Goal: Find specific page/section: Find specific page/section

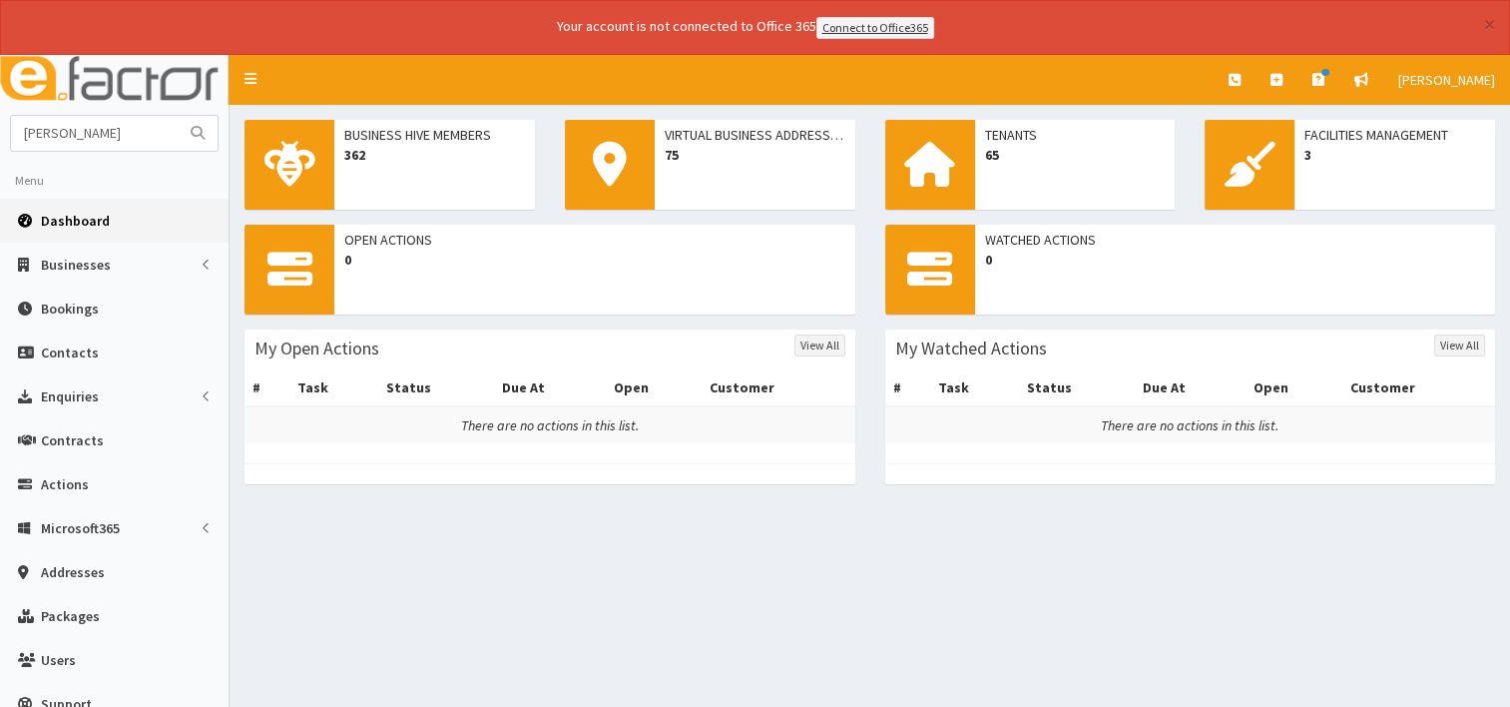
type input "[PERSON_NAME]"
click at [178, 116] on button "submit" at bounding box center [198, 133] width 40 height 35
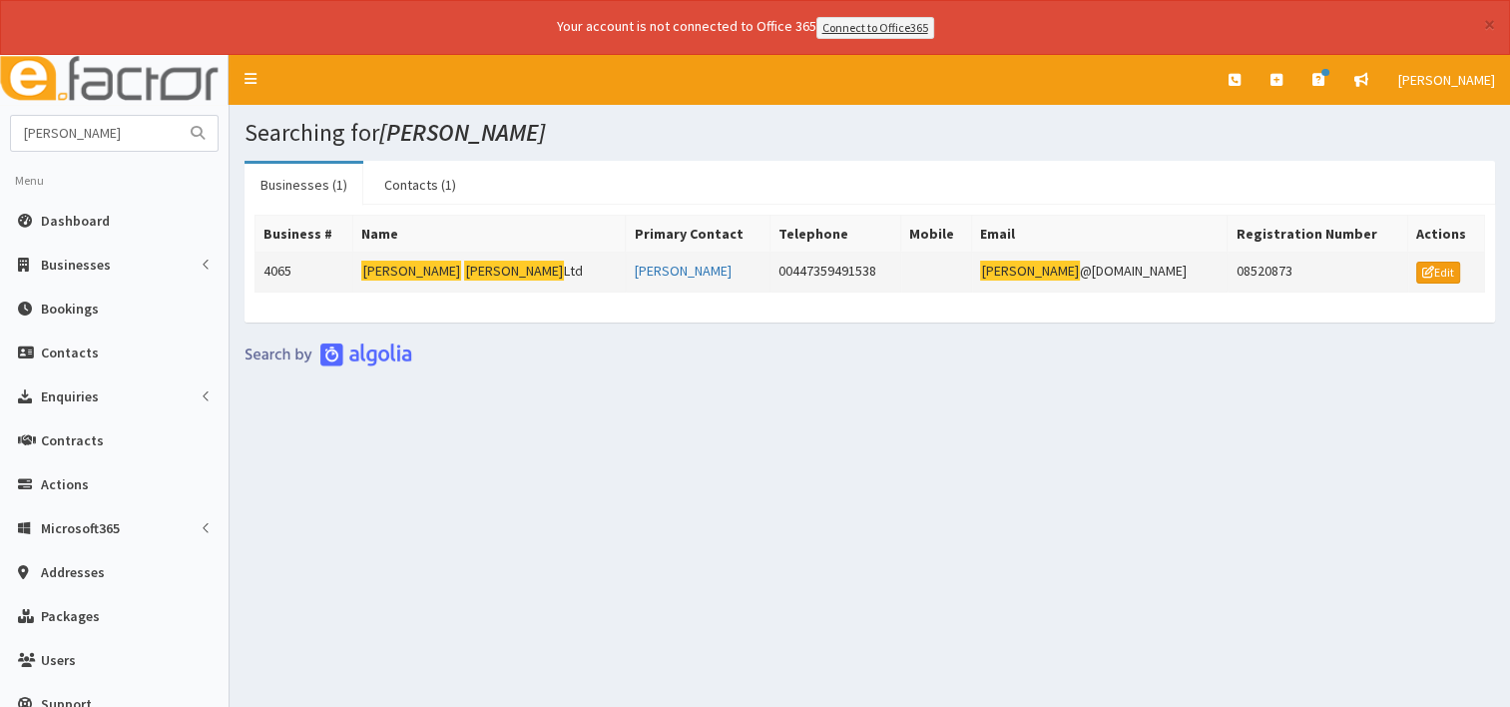
click at [464, 271] on mark "Harris" at bounding box center [514, 271] width 100 height 21
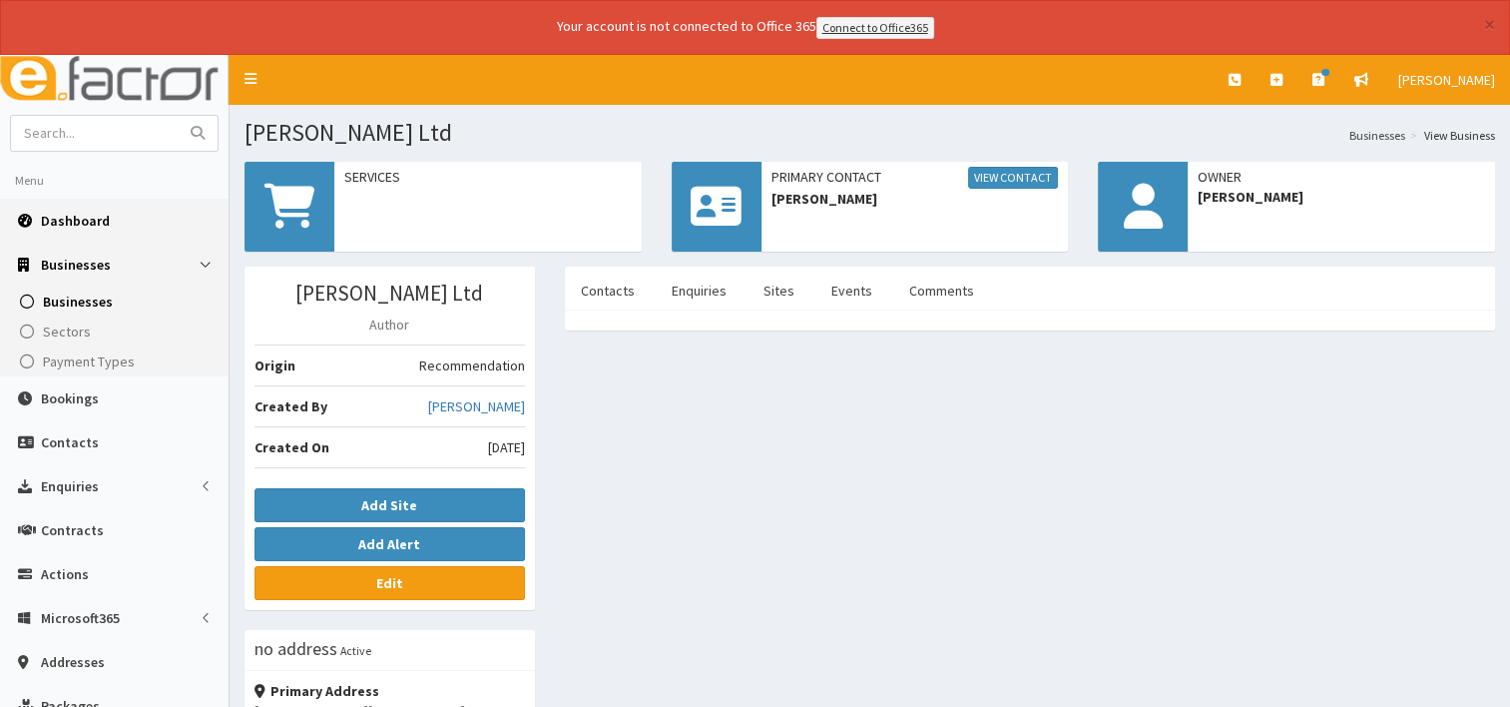
click at [68, 218] on span "Dashboard" at bounding box center [75, 221] width 69 height 18
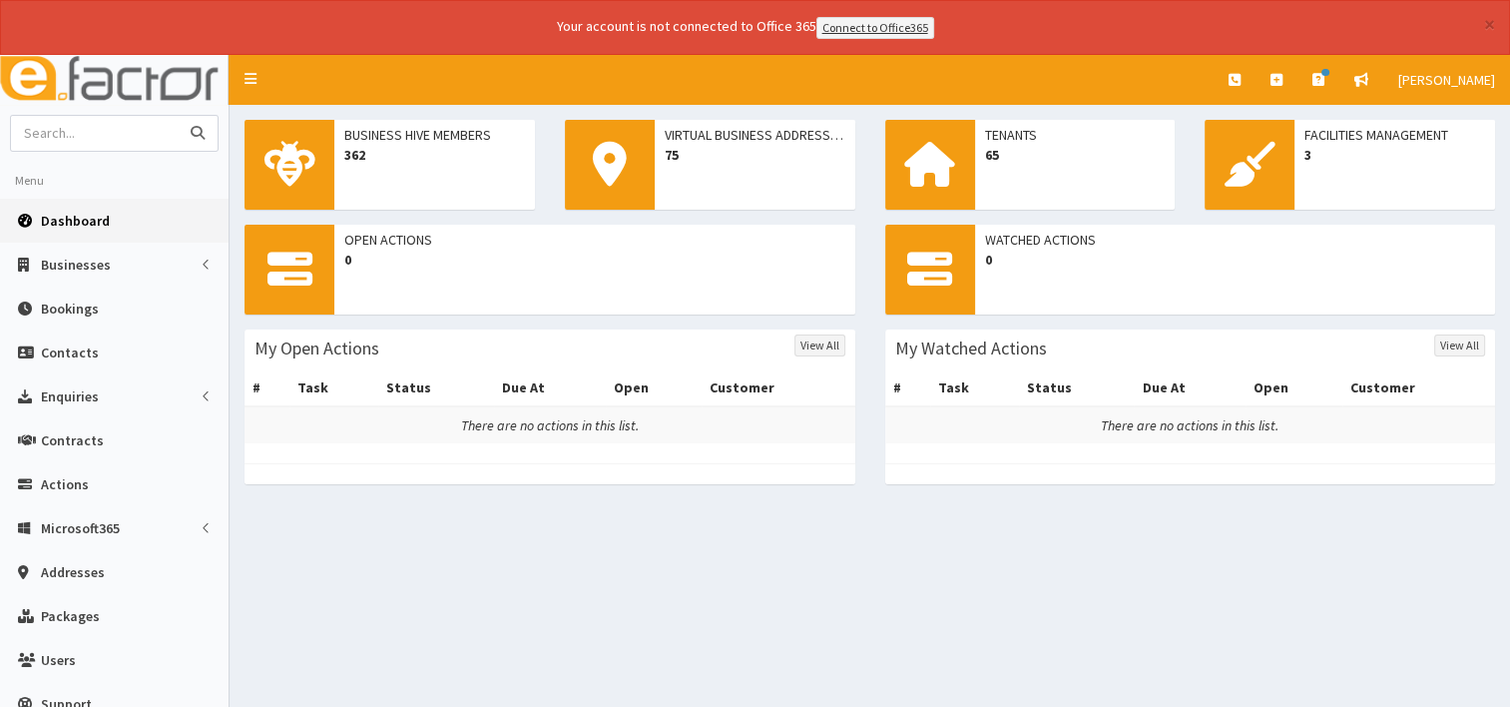
click at [68, 142] on input "text" at bounding box center [95, 133] width 168 height 35
click at [82, 486] on span "Actions" at bounding box center [65, 484] width 48 height 18
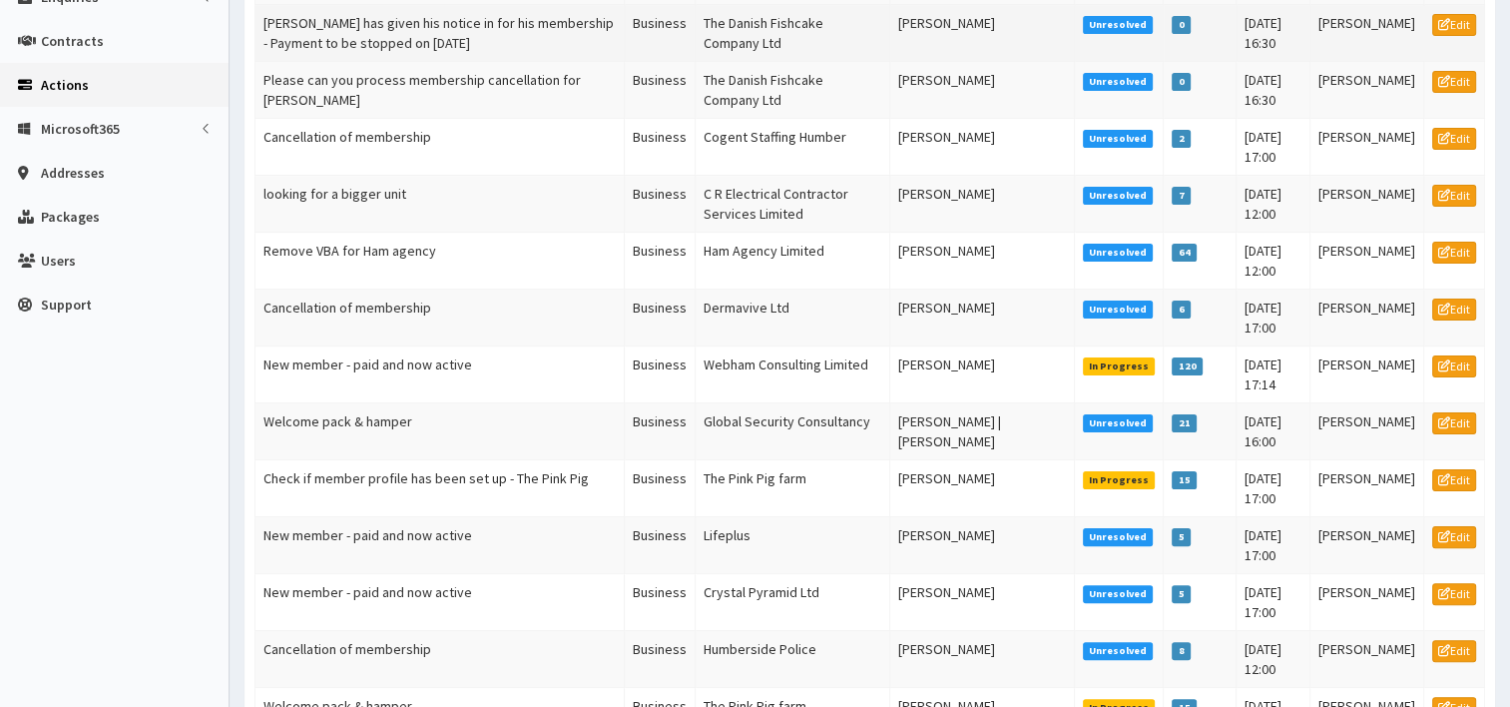
scroll to position [643, 0]
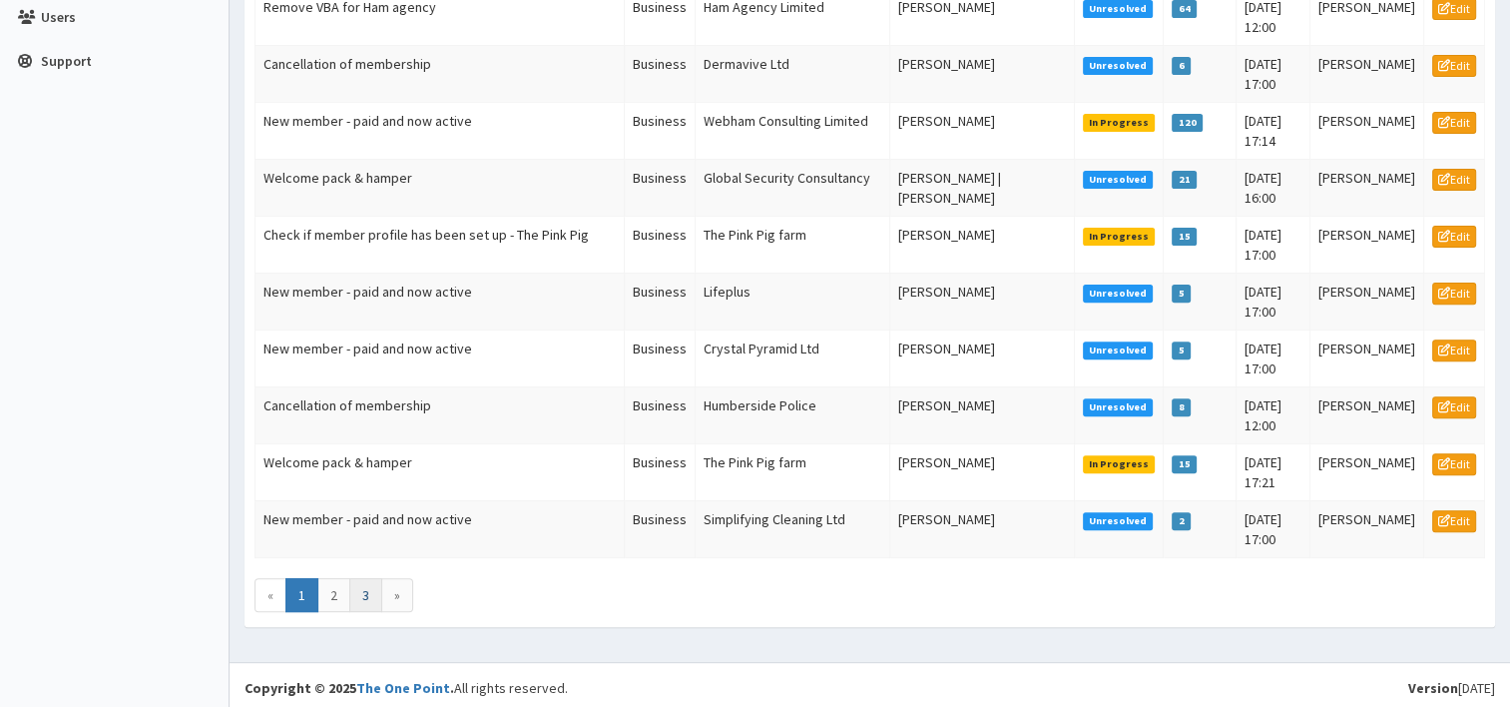
click at [361, 597] on link "3" at bounding box center [365, 595] width 33 height 34
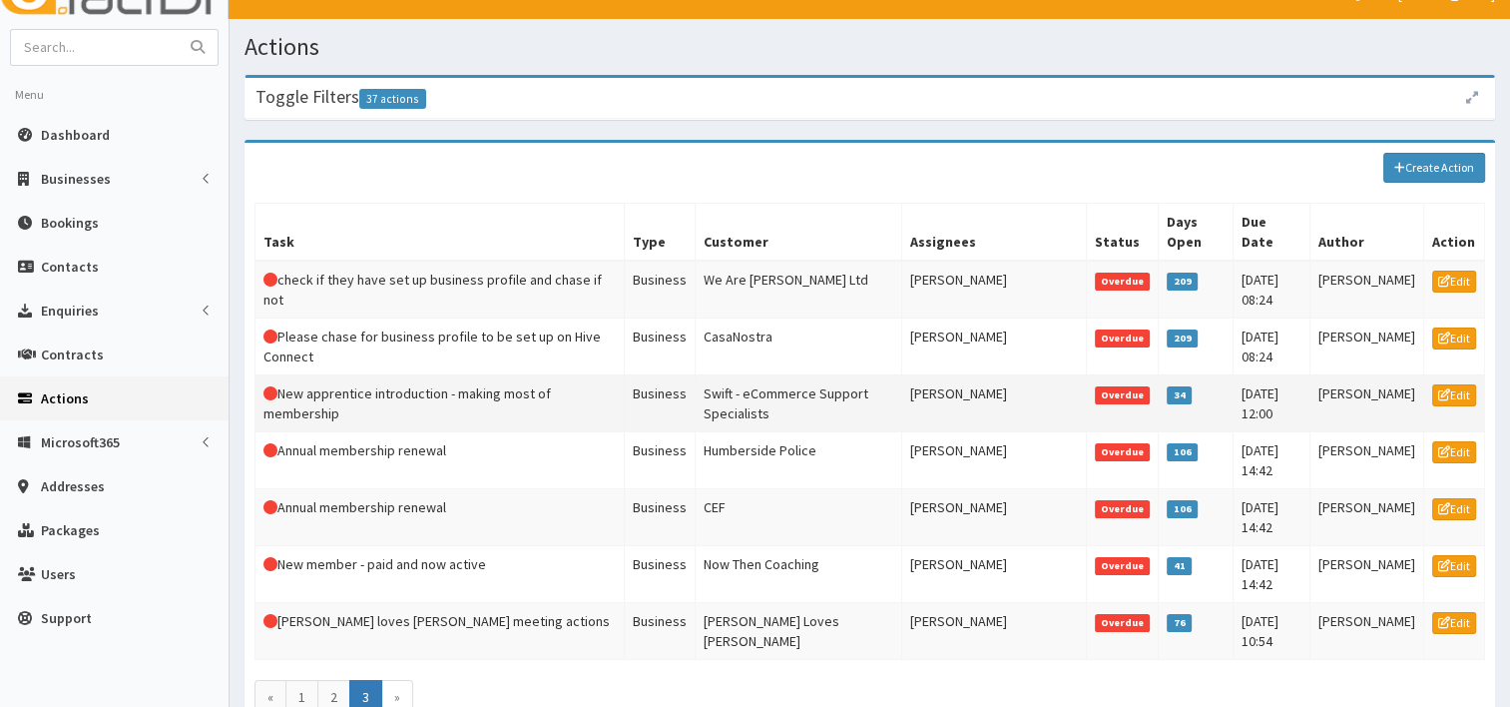
scroll to position [189, 0]
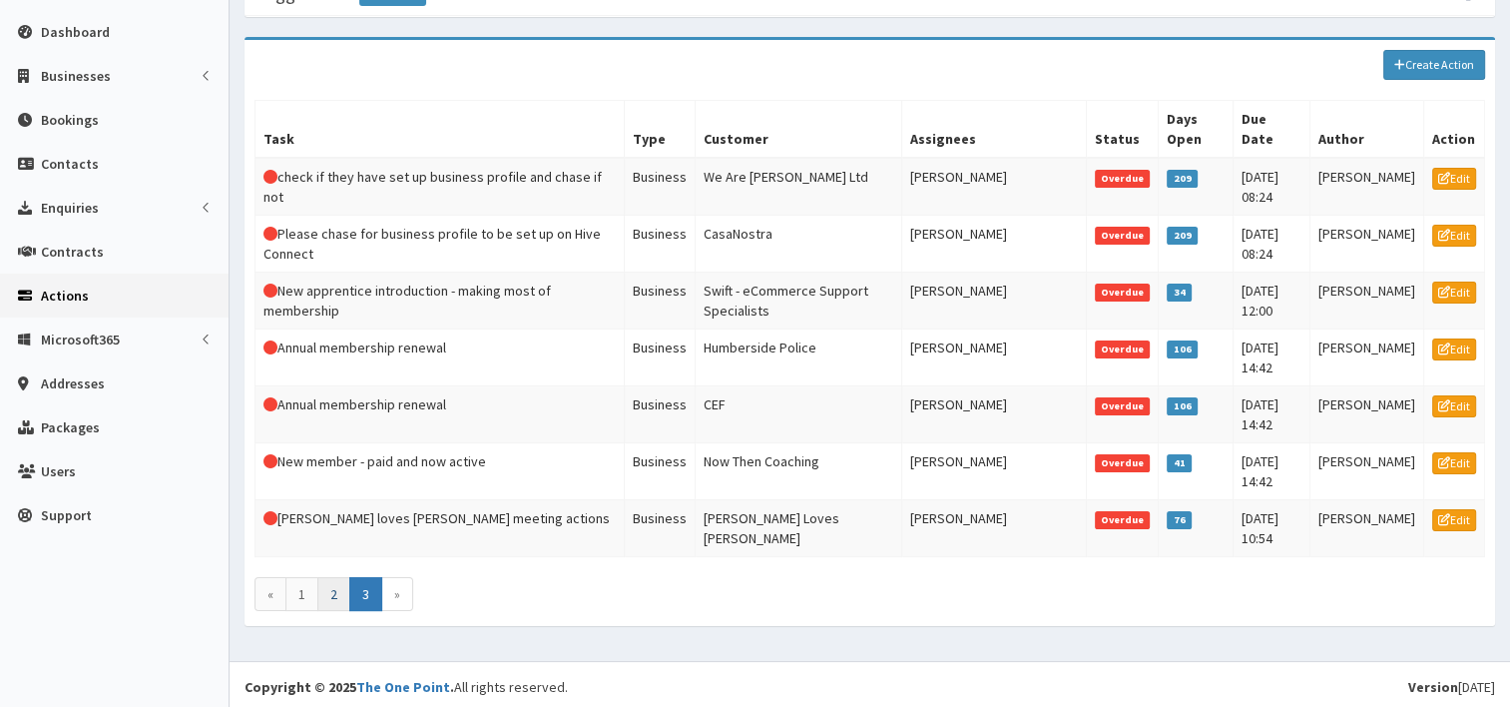
click at [331, 595] on link "2" at bounding box center [333, 594] width 33 height 34
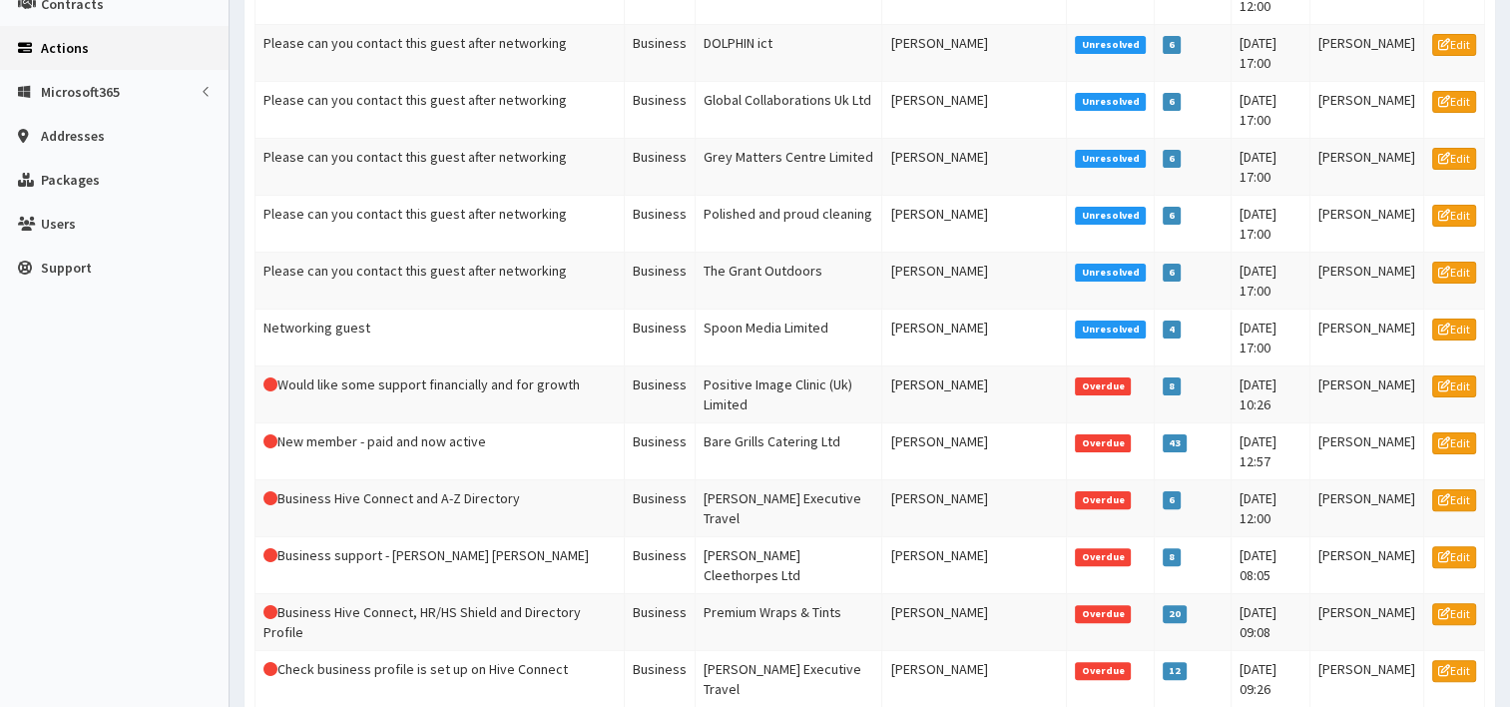
scroll to position [599, 0]
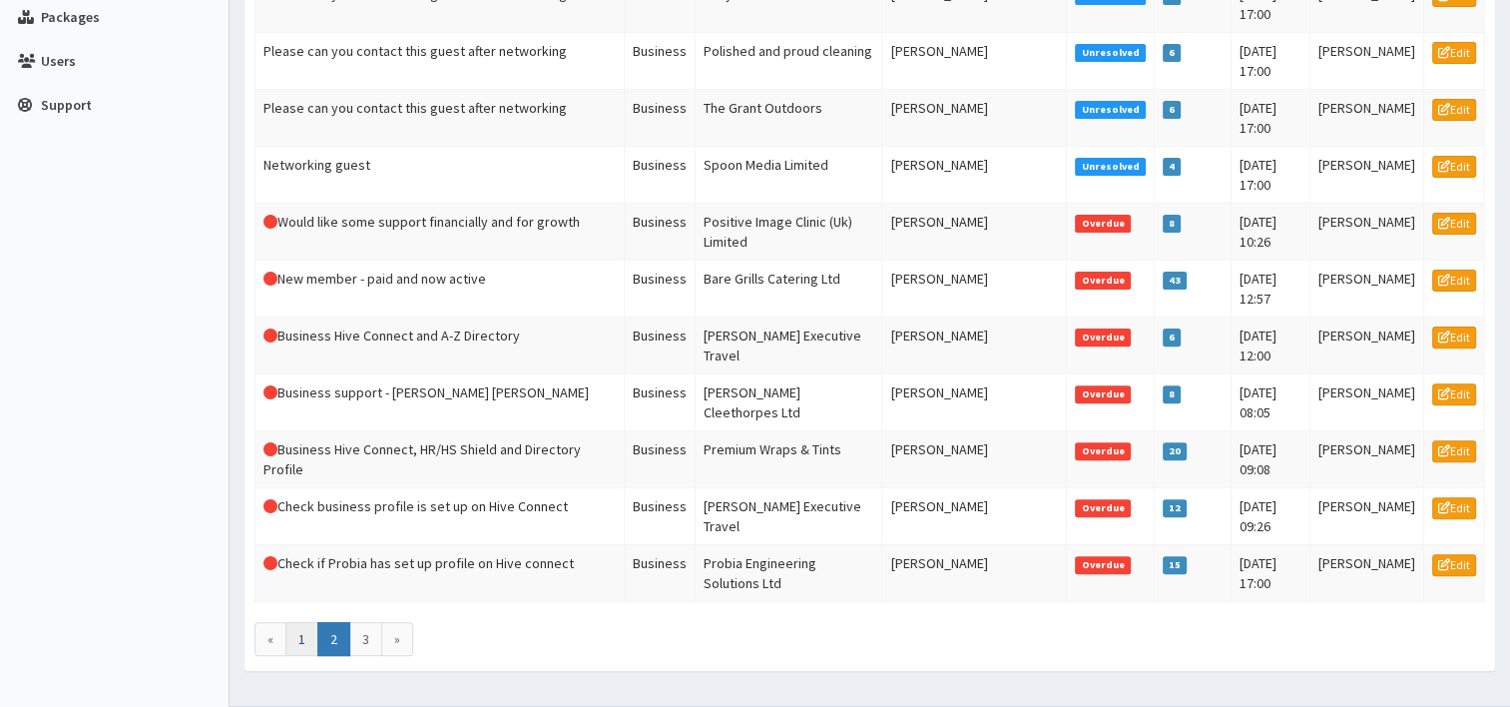
click at [299, 638] on link "1" at bounding box center [301, 639] width 33 height 34
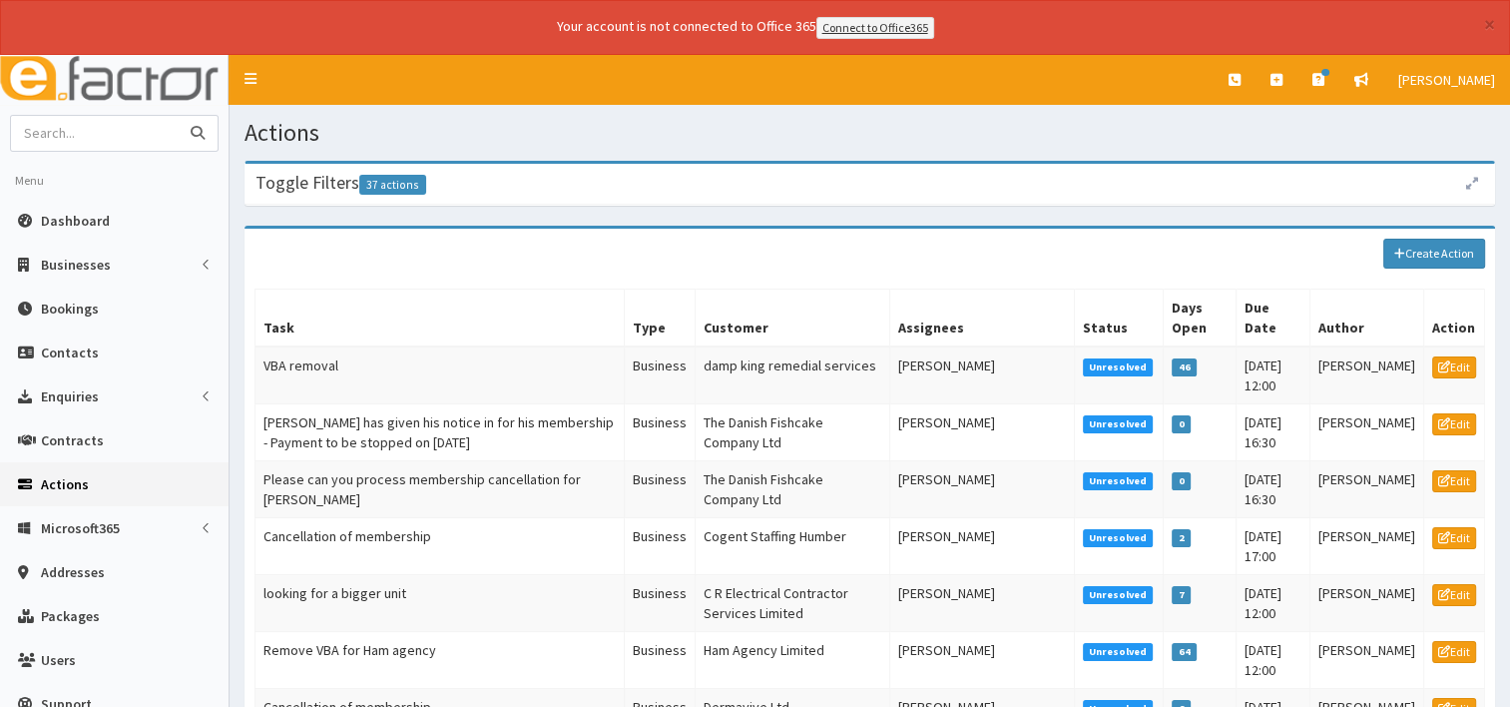
click at [52, 136] on input "text" at bounding box center [95, 133] width 168 height 35
type input "nova"
click at [178, 116] on button "submit" at bounding box center [198, 133] width 40 height 35
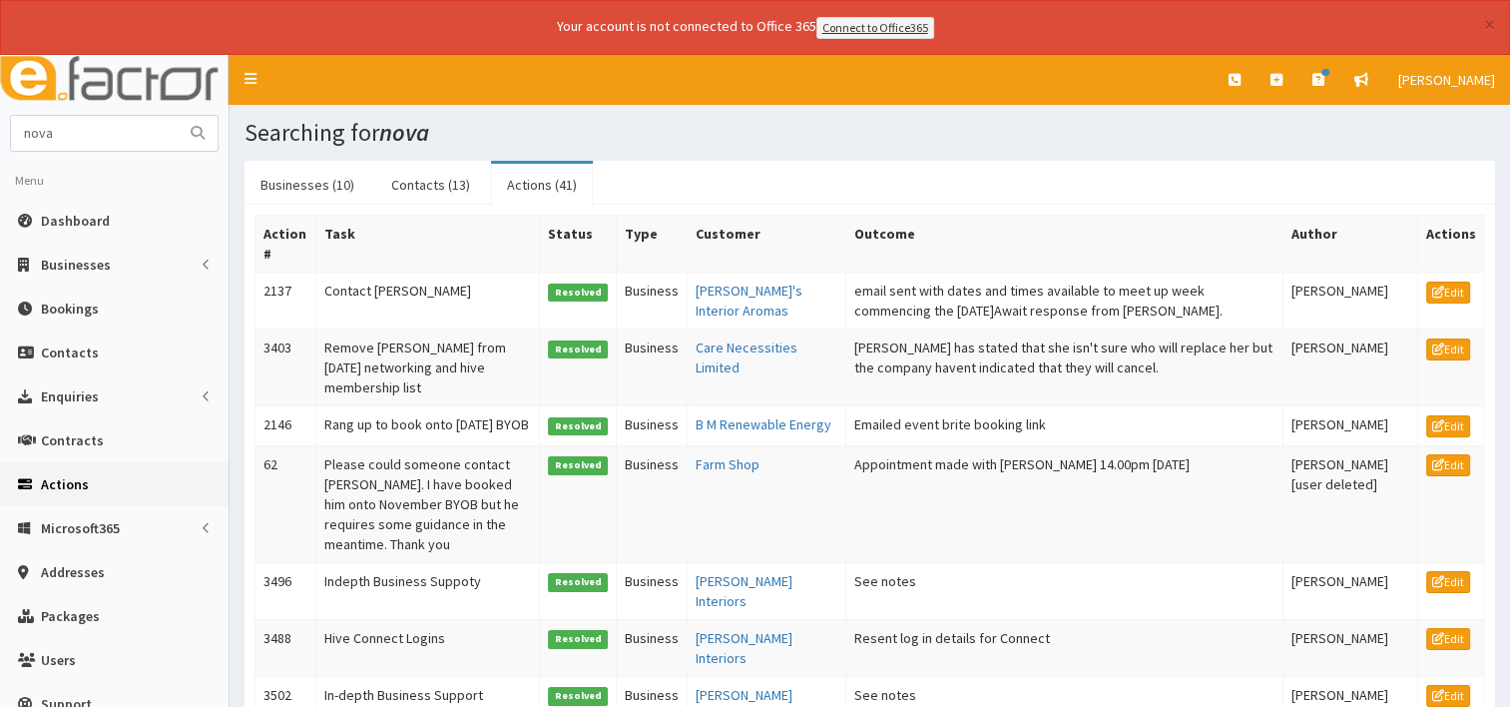
click at [58, 483] on span "Actions" at bounding box center [65, 484] width 48 height 18
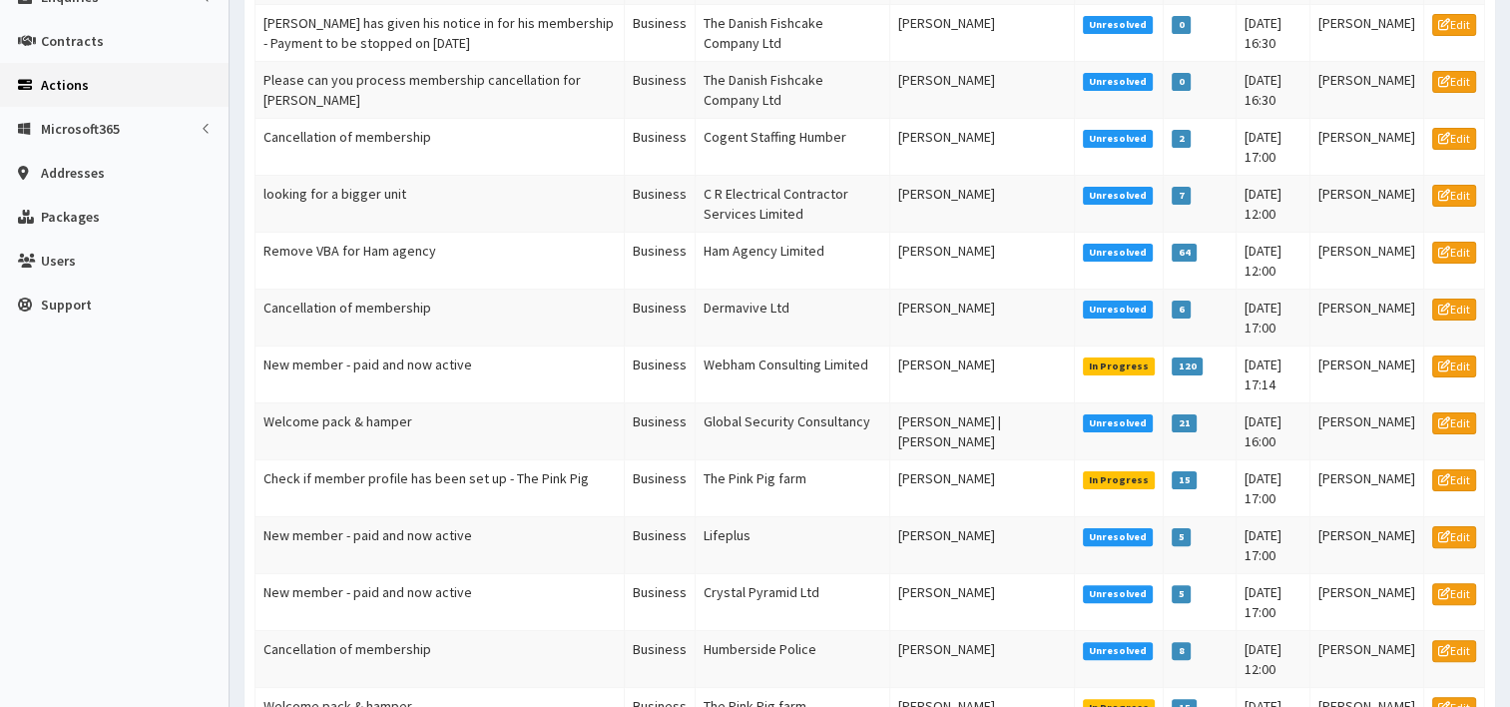
scroll to position [643, 0]
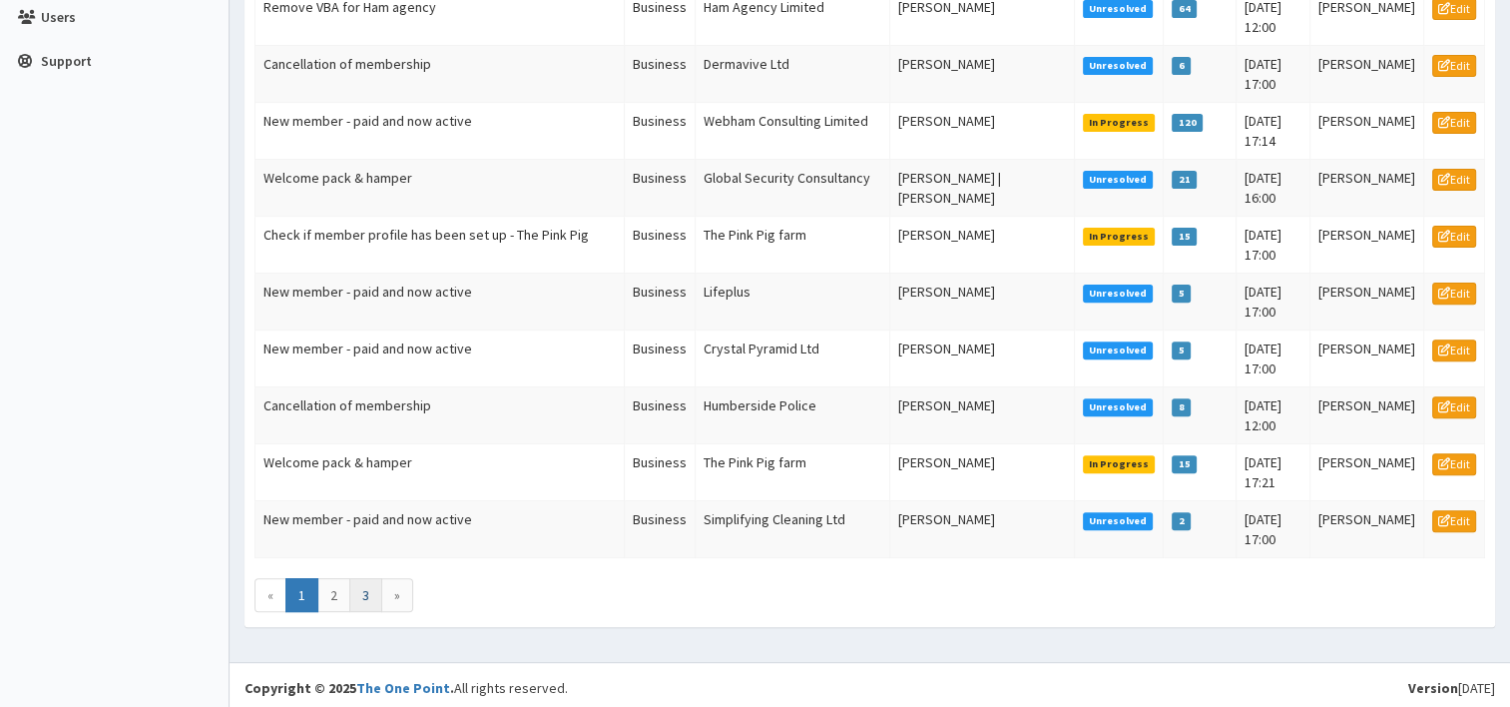
click at [363, 593] on link "3" at bounding box center [365, 595] width 33 height 34
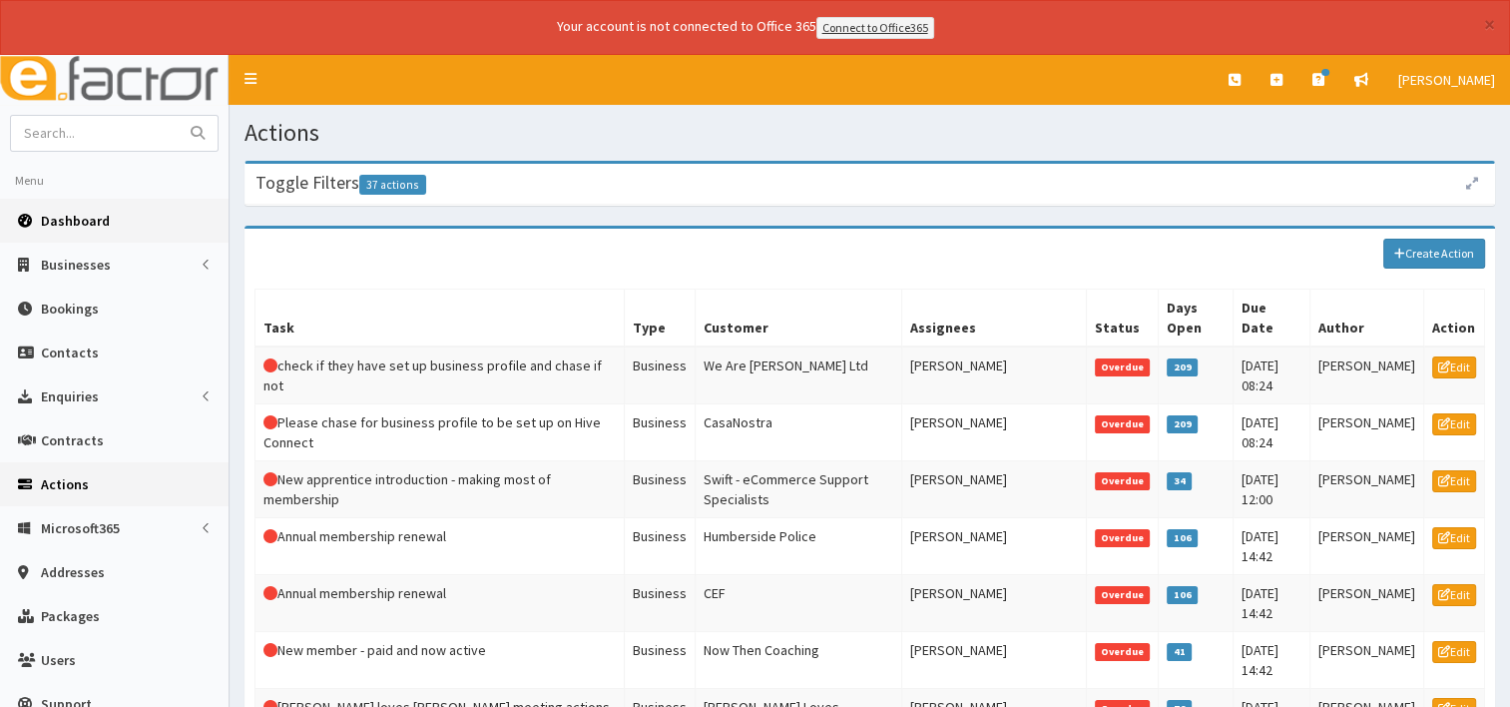
click at [100, 228] on link "Dashboard" at bounding box center [114, 221] width 229 height 44
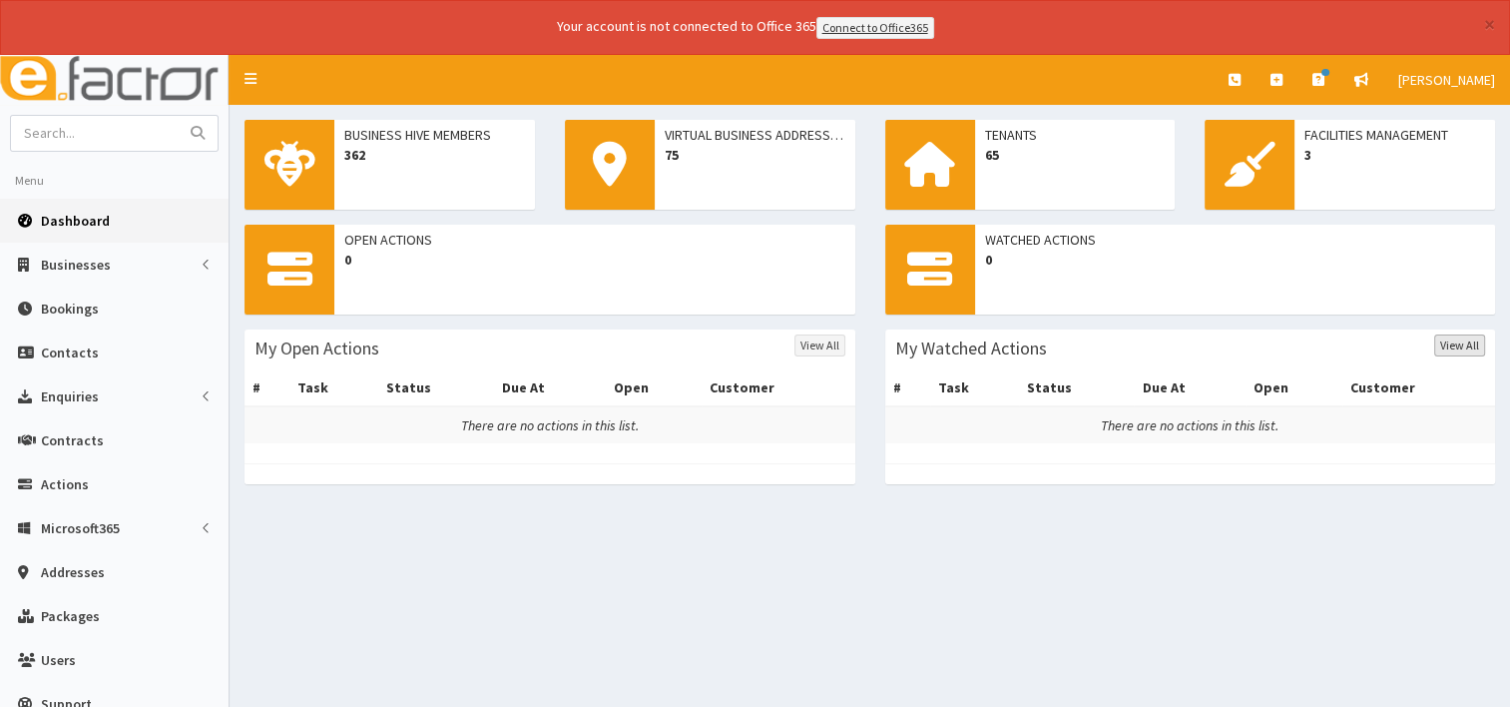
click at [1470, 346] on link "View All" at bounding box center [1459, 345] width 51 height 22
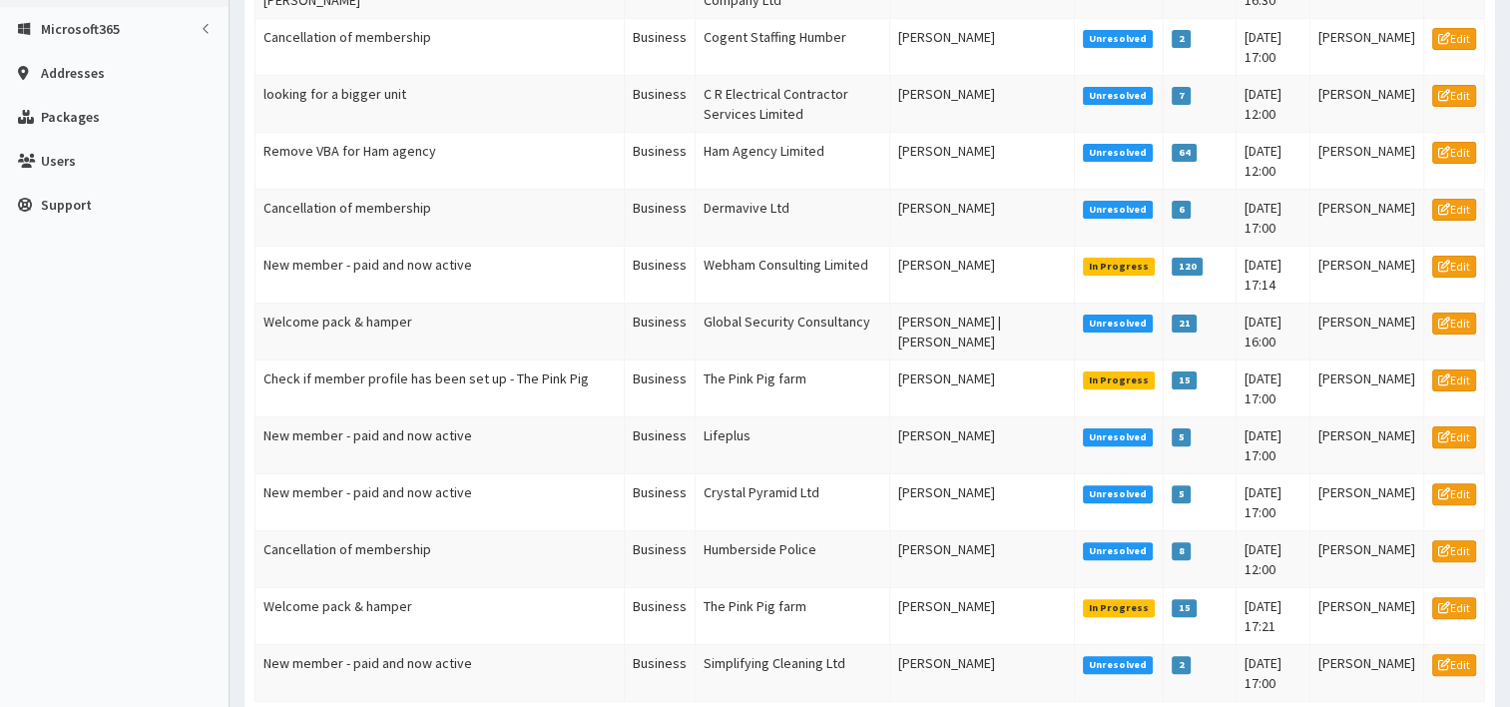
scroll to position [643, 0]
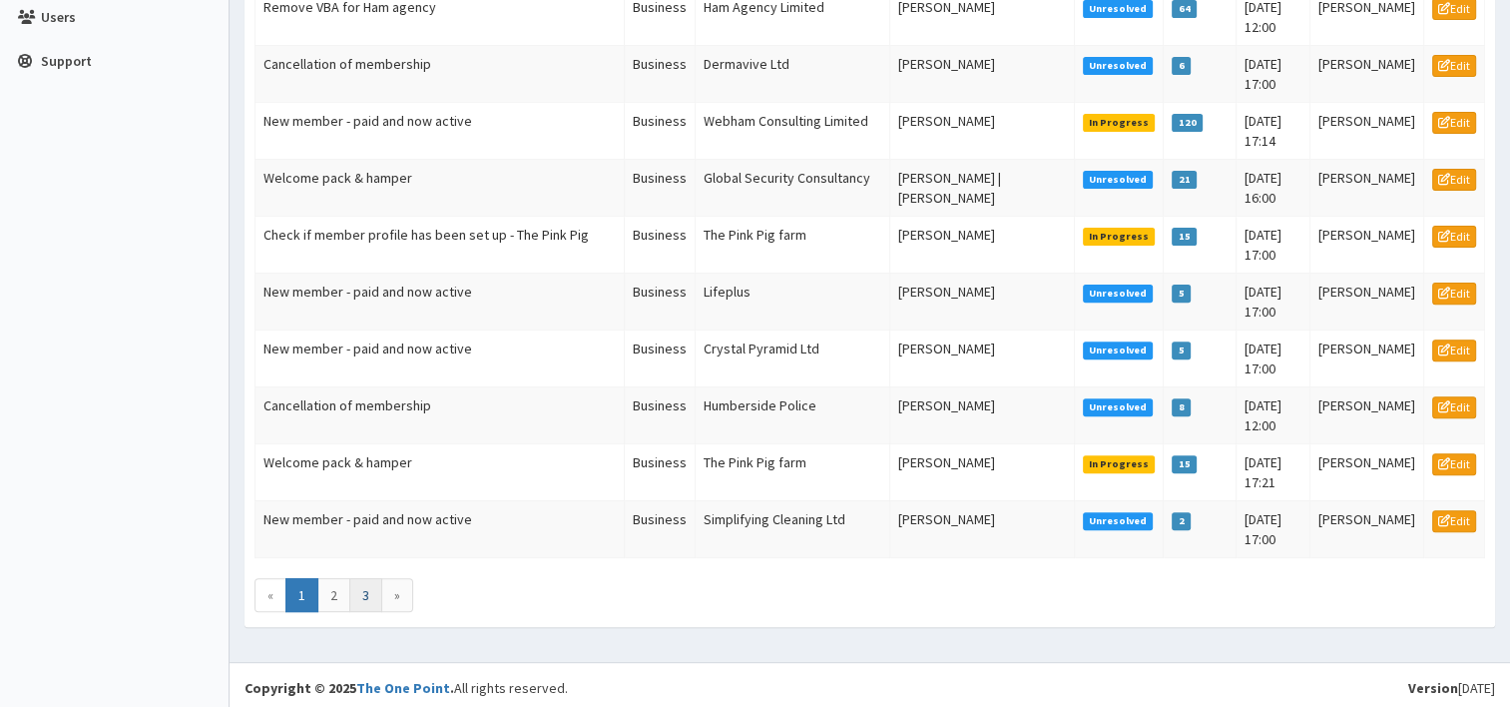
click at [374, 591] on link "3" at bounding box center [365, 595] width 33 height 34
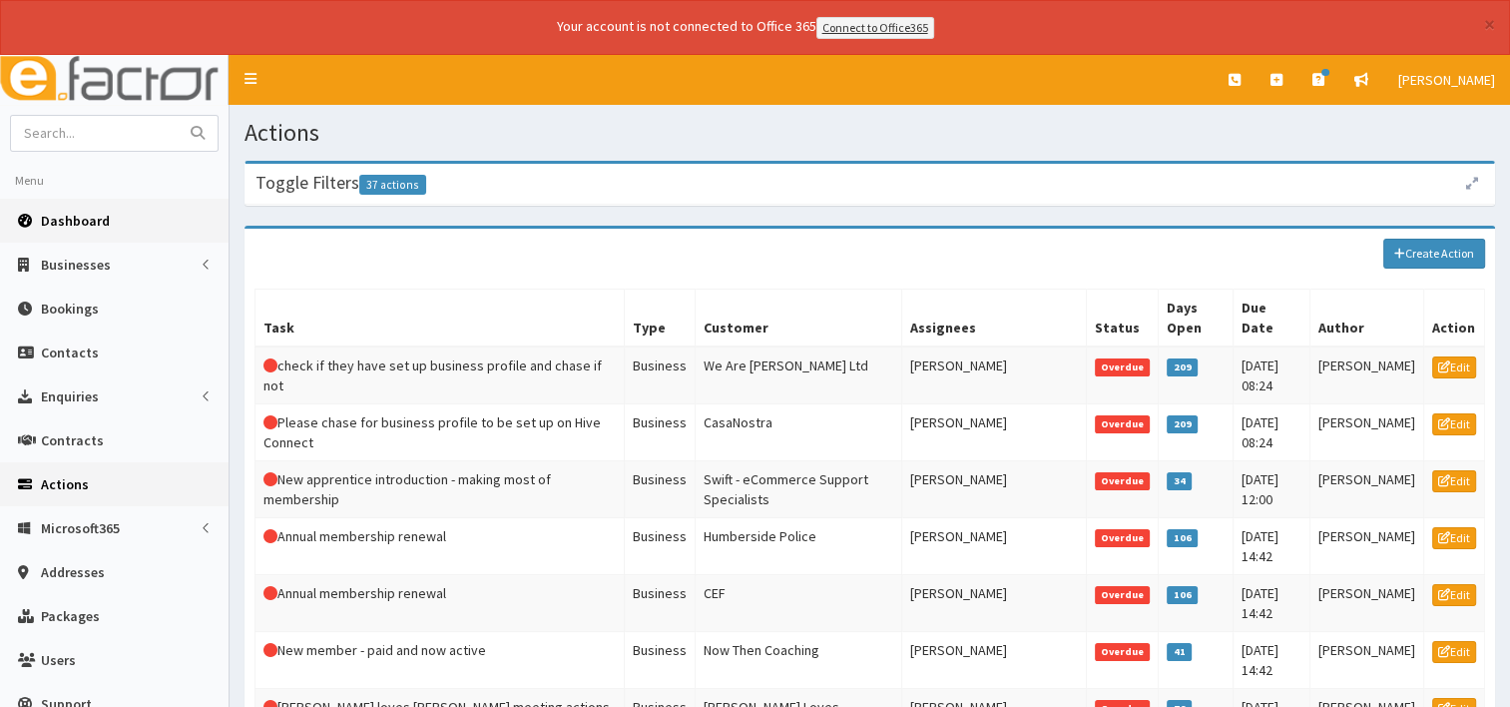
click at [114, 220] on link "Dashboard" at bounding box center [114, 221] width 229 height 44
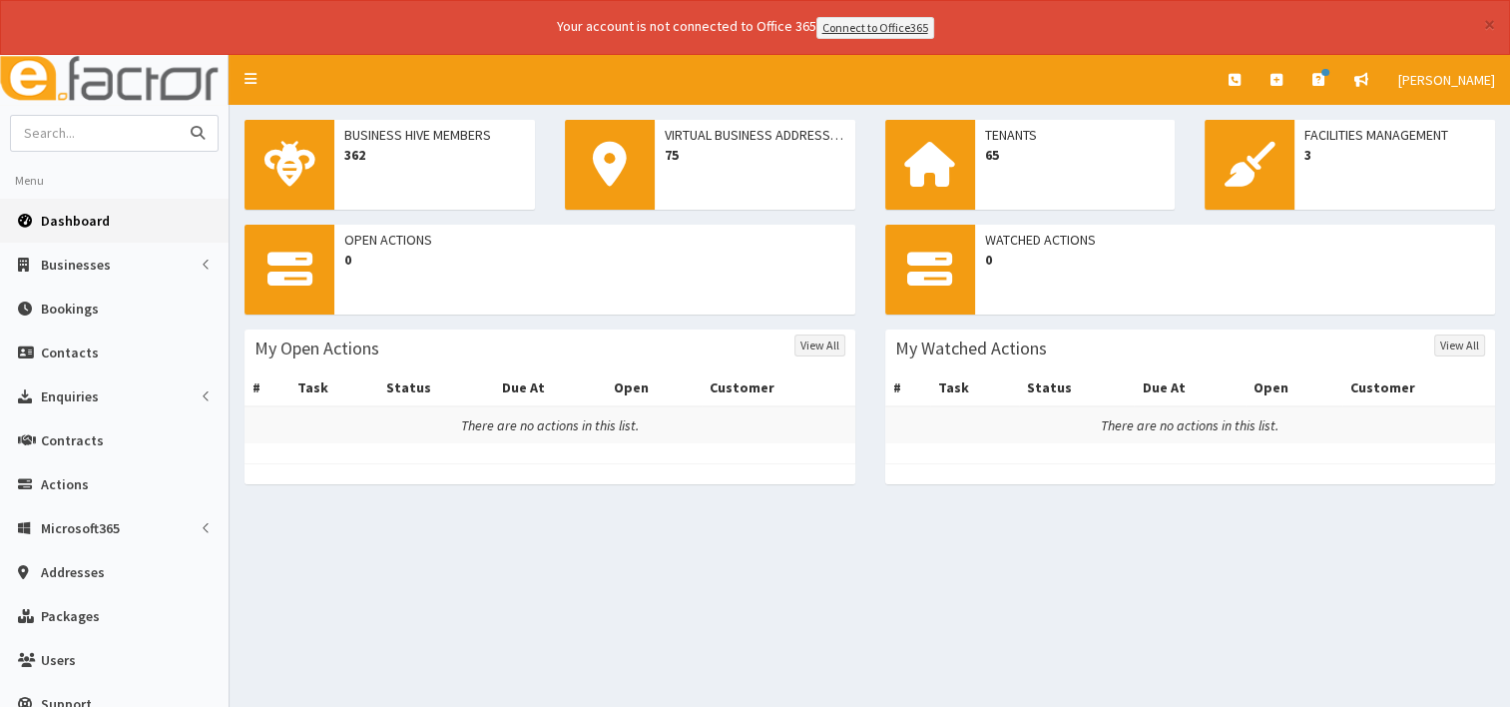
click at [87, 144] on input "text" at bounding box center [95, 133] width 168 height 35
type input "noma"
click at [178, 116] on button "submit" at bounding box center [198, 133] width 40 height 35
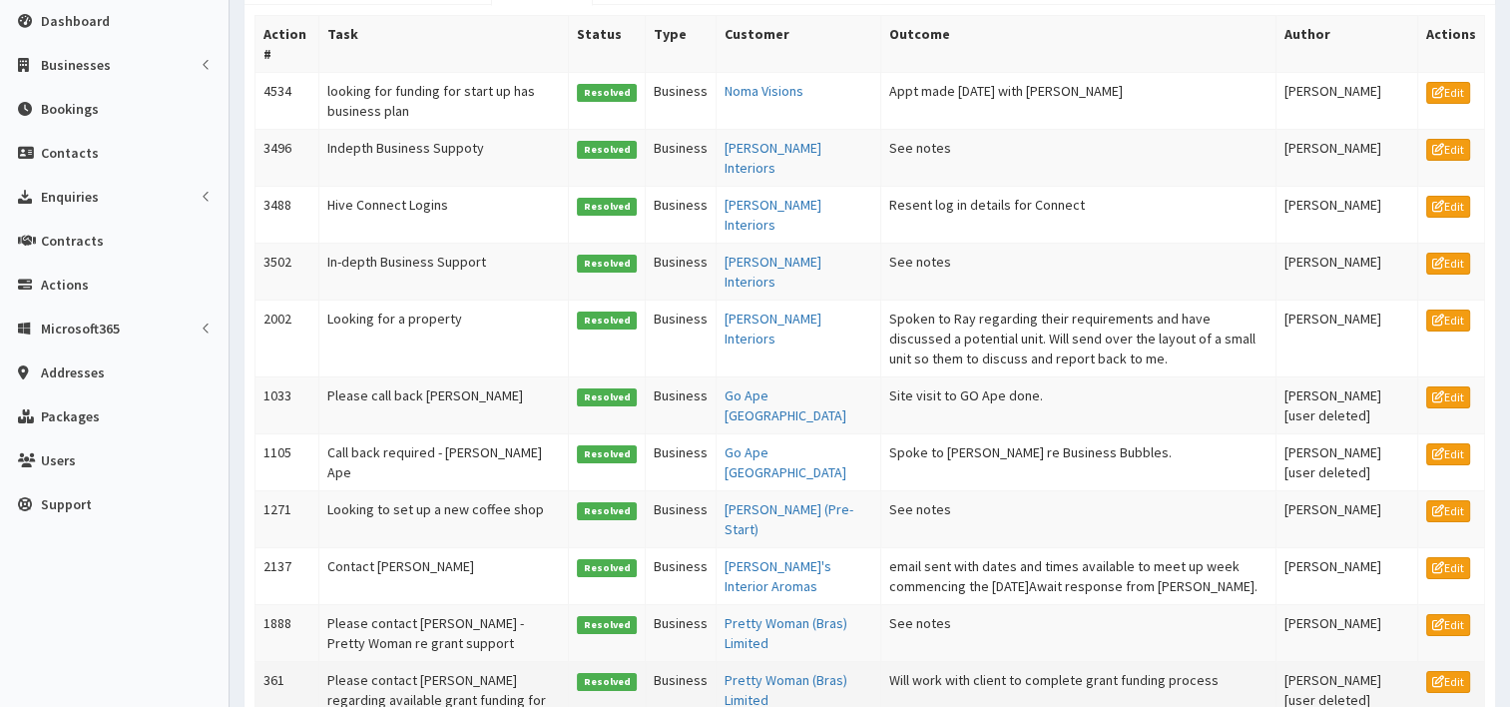
scroll to position [100, 0]
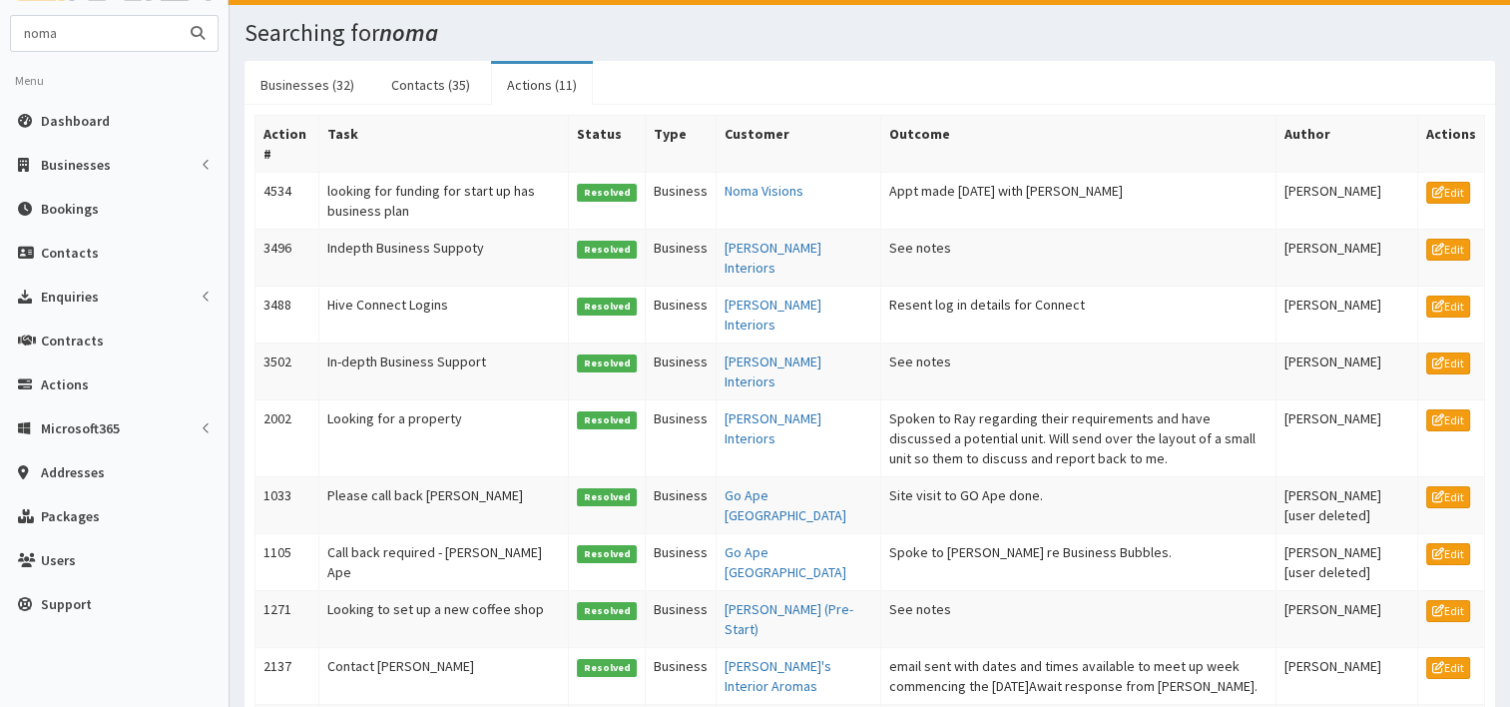
drag, startPoint x: 79, startPoint y: 32, endPoint x: -4, endPoint y: 40, distance: 83.2
click at [0, 40] on html "× Your account is not connected to Office 365 Connect to Office365 E Toggle nav…" at bounding box center [755, 439] width 1510 height 1078
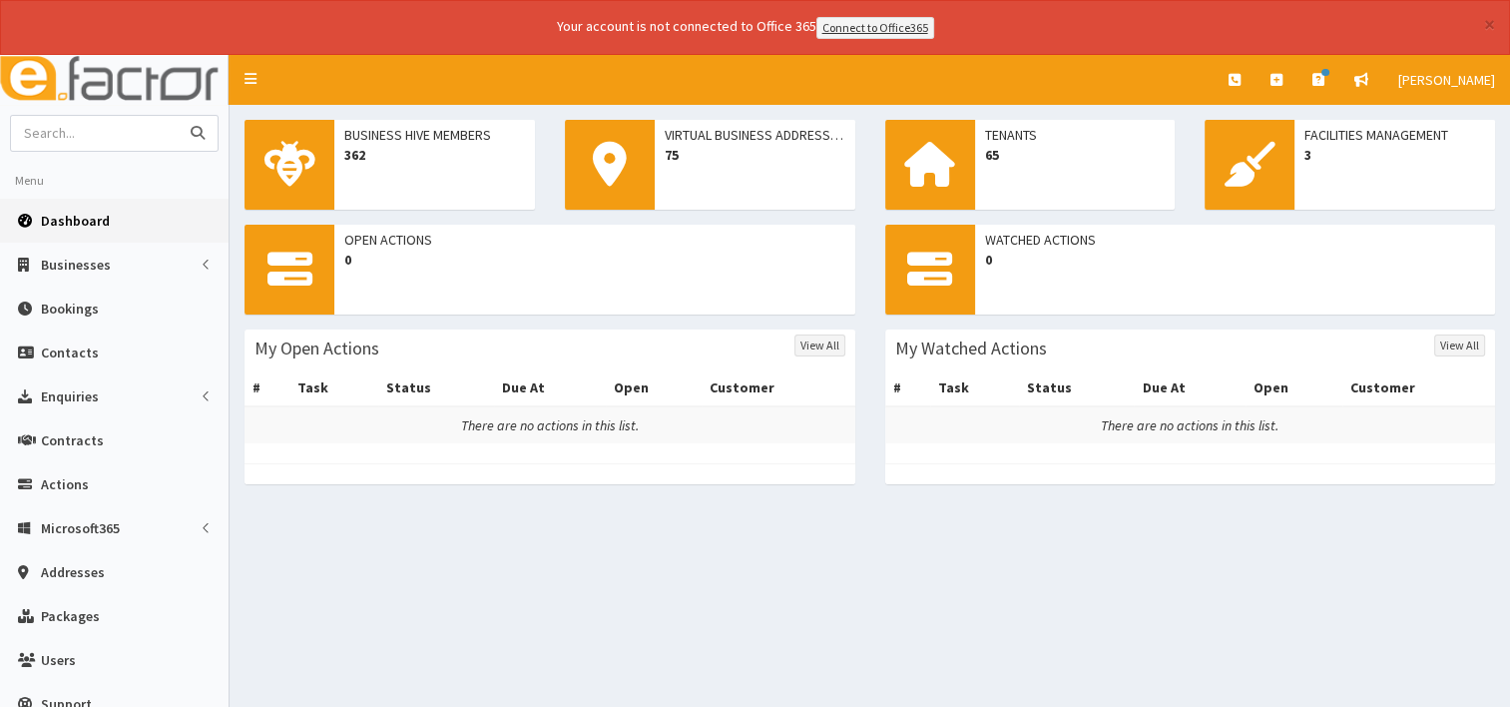
click at [89, 140] on input "text" at bounding box center [95, 133] width 168 height 35
type input "abercrombie"
click at [197, 136] on icon "submit" at bounding box center [198, 133] width 14 height 14
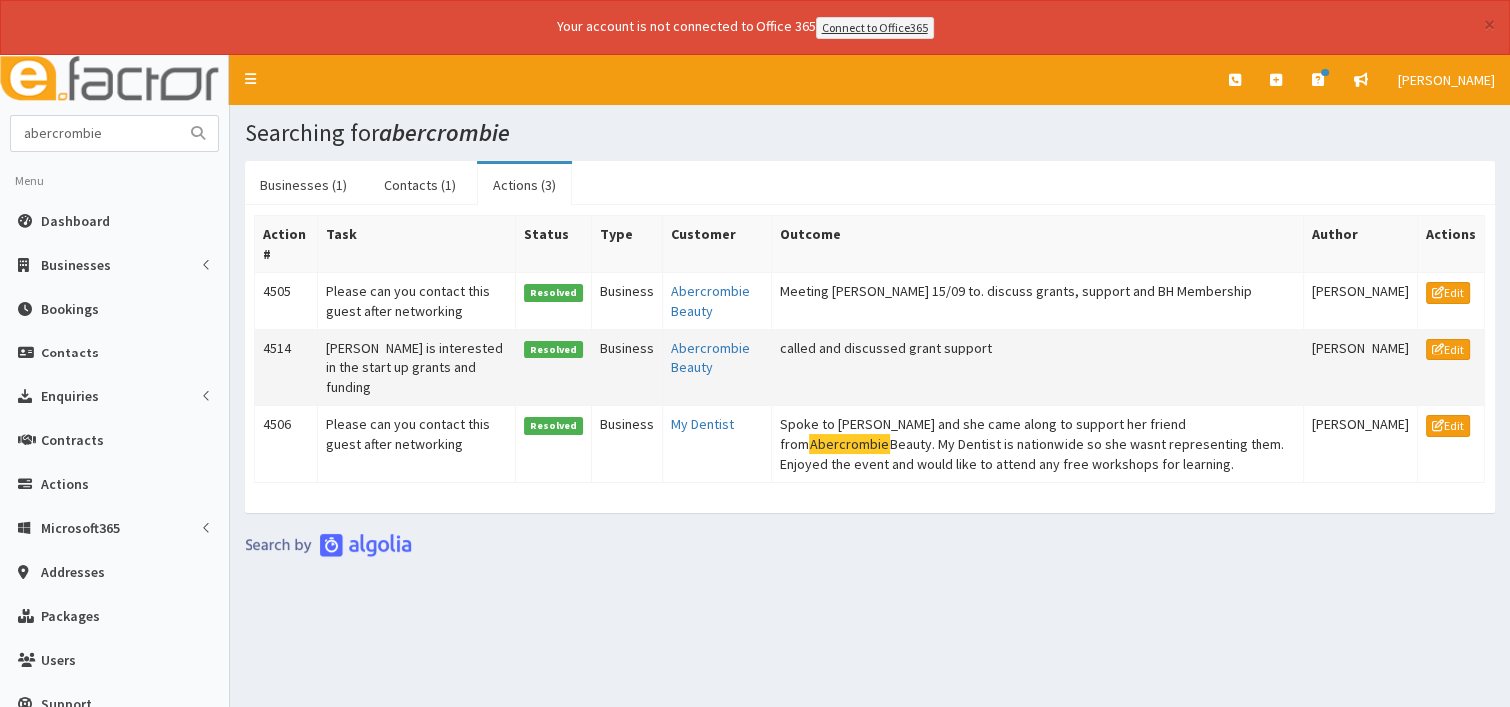
click at [686, 352] on td "Abercrombie Beauty" at bounding box center [717, 366] width 109 height 77
click at [677, 345] on link "Abercrombie Beauty" at bounding box center [710, 357] width 79 height 38
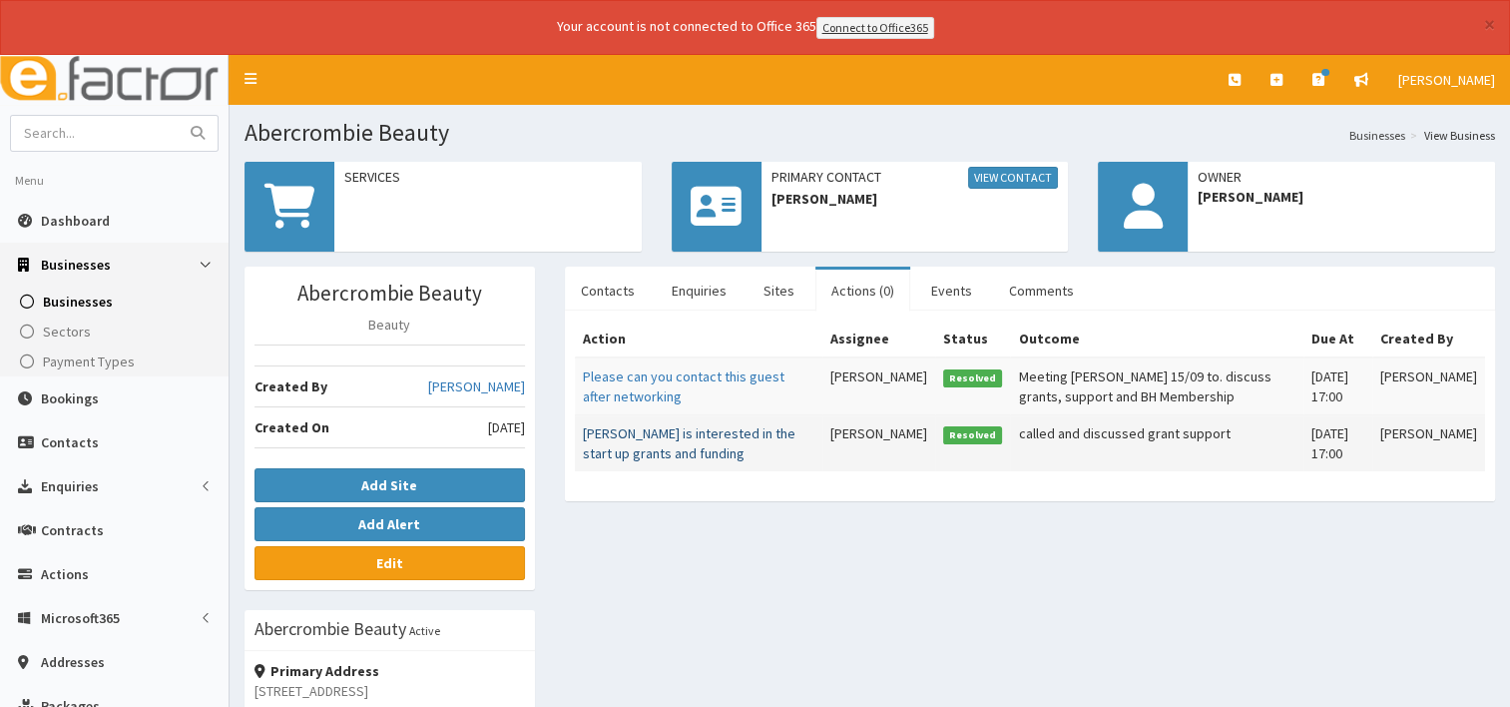
click at [653, 432] on link "Olivia is interested in the start up grants and funding" at bounding box center [689, 443] width 213 height 38
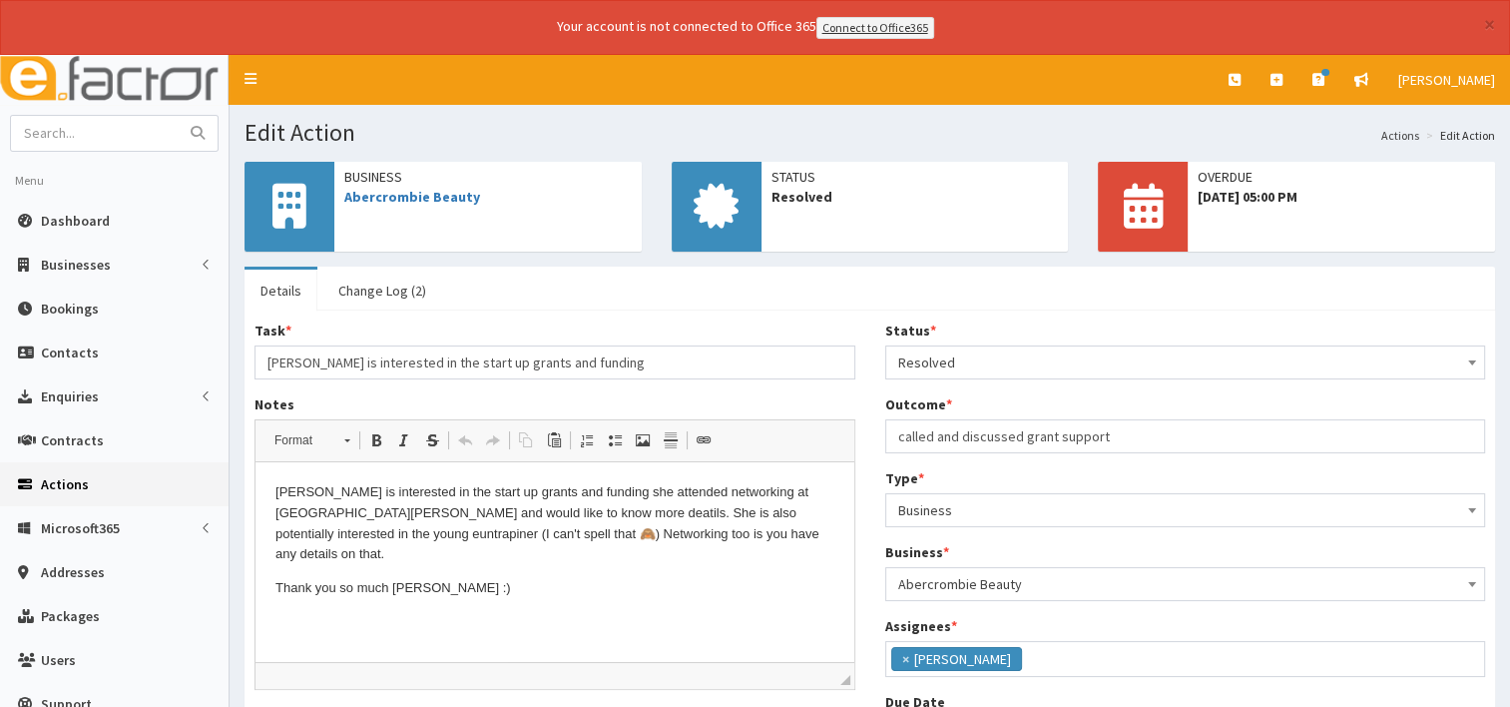
scroll to position [68, 0]
click at [422, 196] on link "Abercrombie Beauty" at bounding box center [412, 197] width 136 height 18
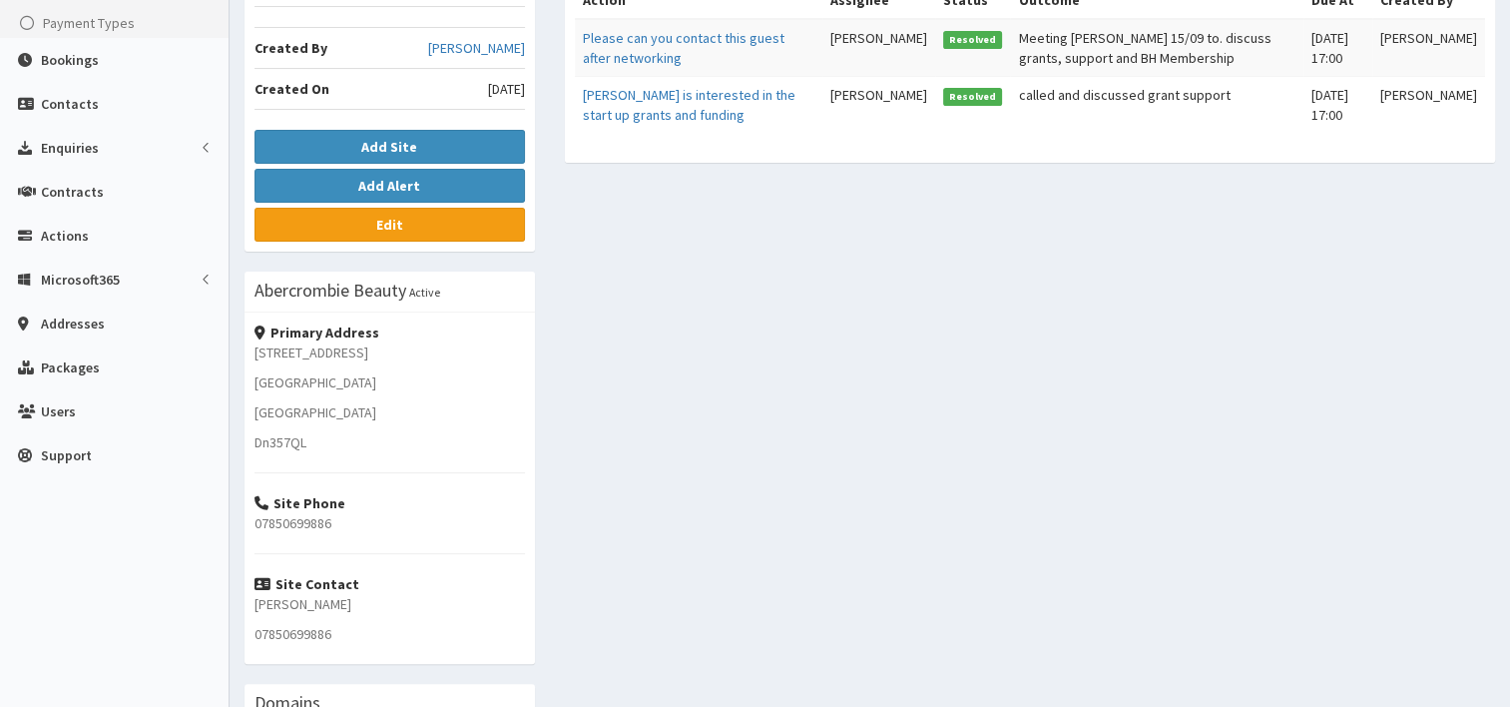
scroll to position [337, 0]
click at [402, 220] on link "Edit" at bounding box center [390, 226] width 270 height 34
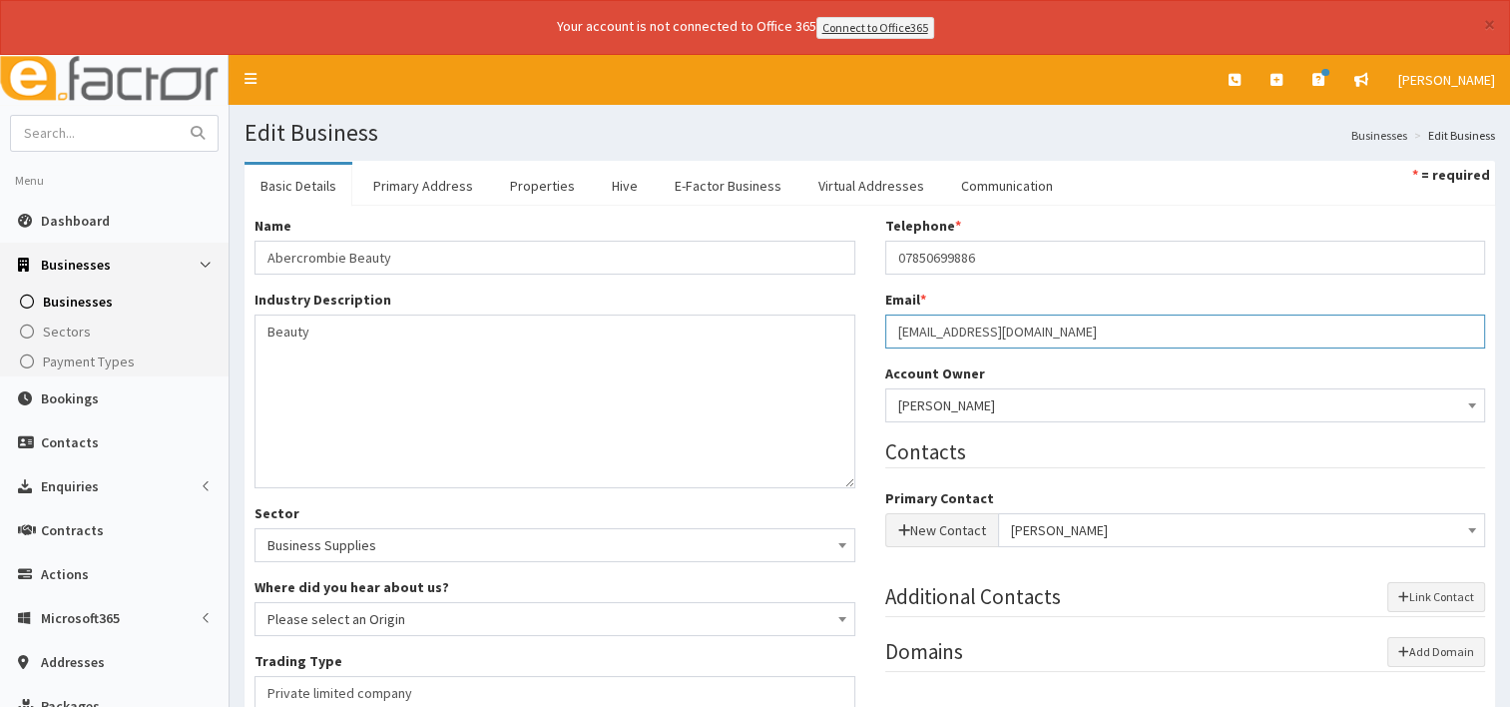
drag, startPoint x: 1061, startPoint y: 326, endPoint x: 889, endPoint y: 332, distance: 171.8
click at [889, 332] on input "[EMAIL_ADDRESS][DOMAIN_NAME]" at bounding box center [1185, 331] width 601 height 34
click at [84, 219] on span "Dashboard" at bounding box center [75, 221] width 69 height 18
